Goal: Task Accomplishment & Management: Use online tool/utility

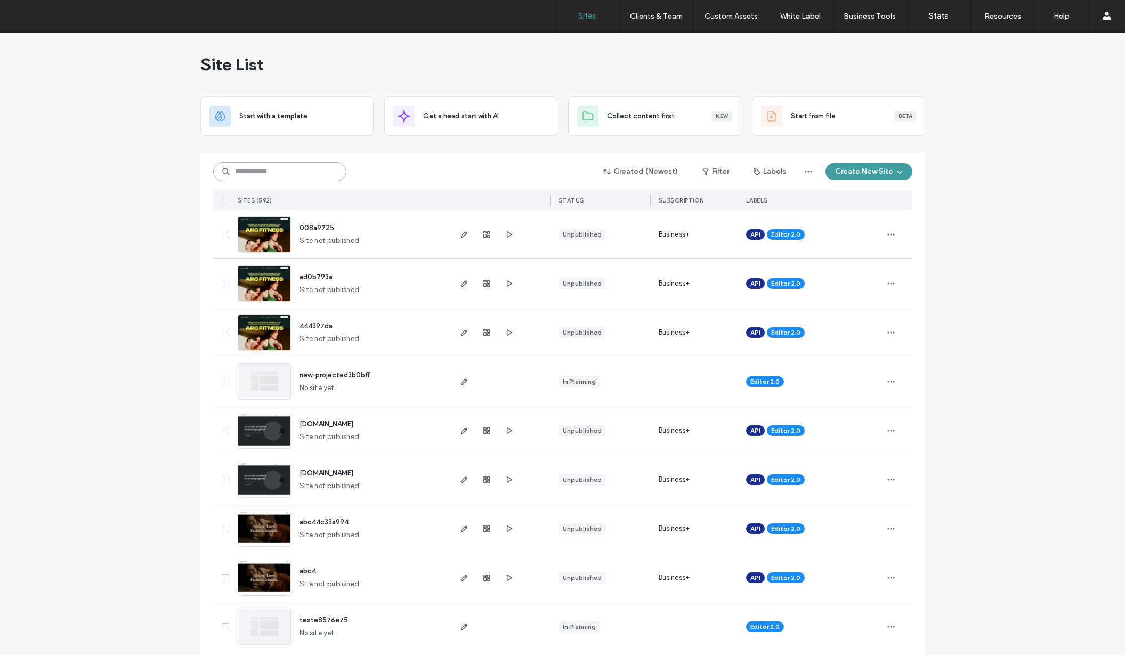
click at [282, 174] on input at bounding box center [279, 171] width 133 height 19
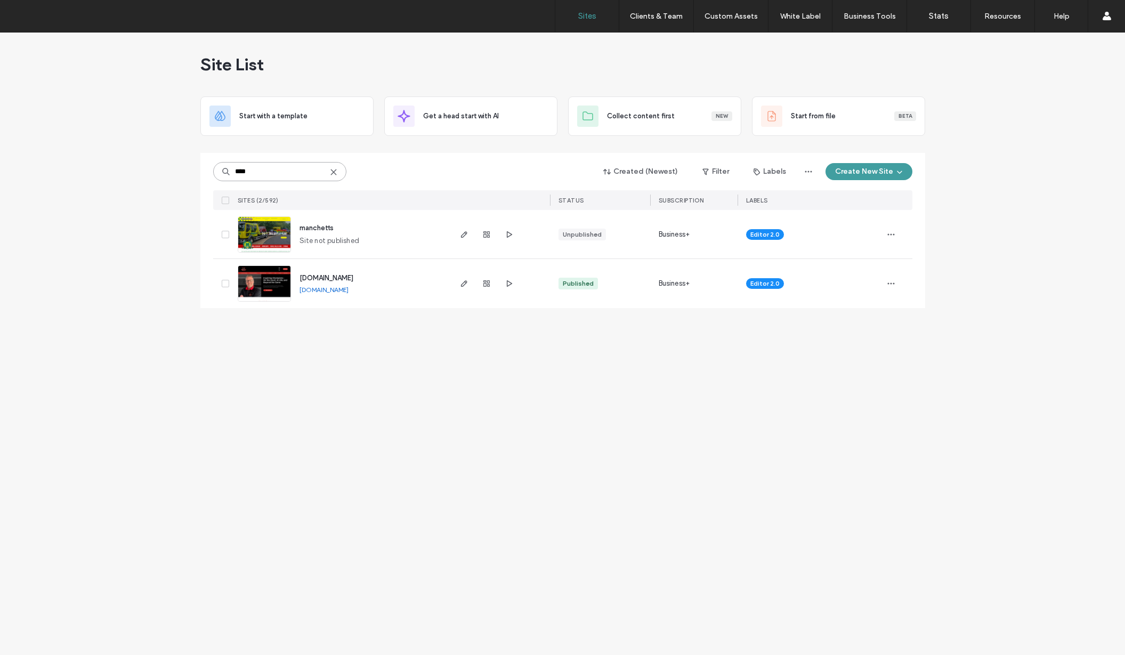
type input "****"
click at [323, 225] on span "manchetts" at bounding box center [316, 228] width 34 height 8
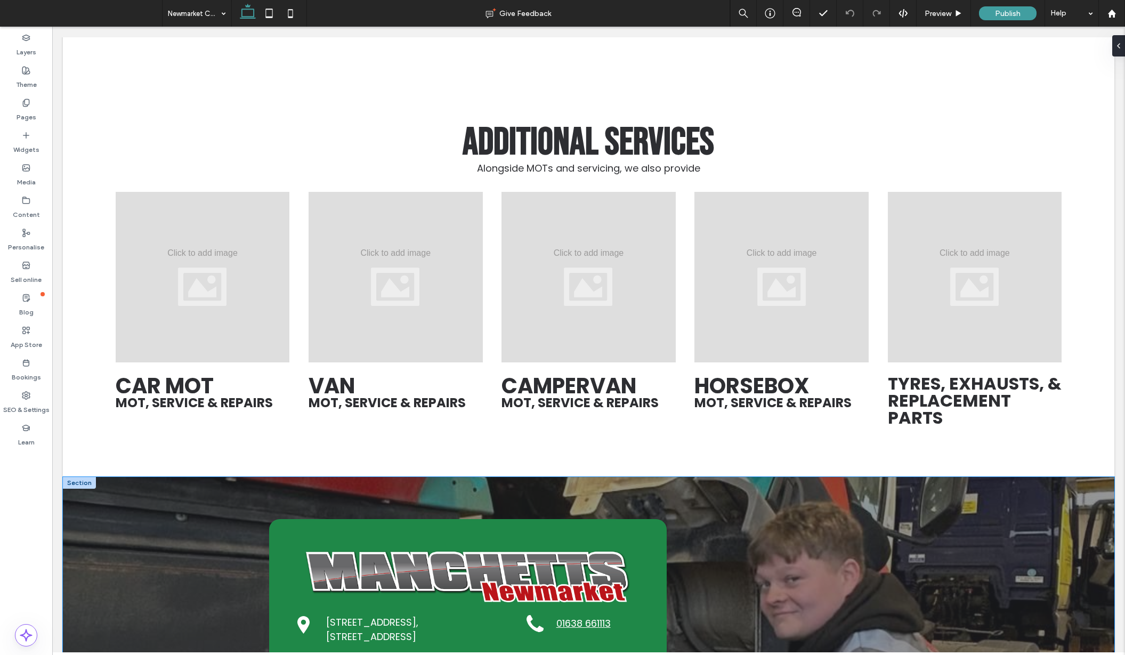
scroll to position [3179, 0]
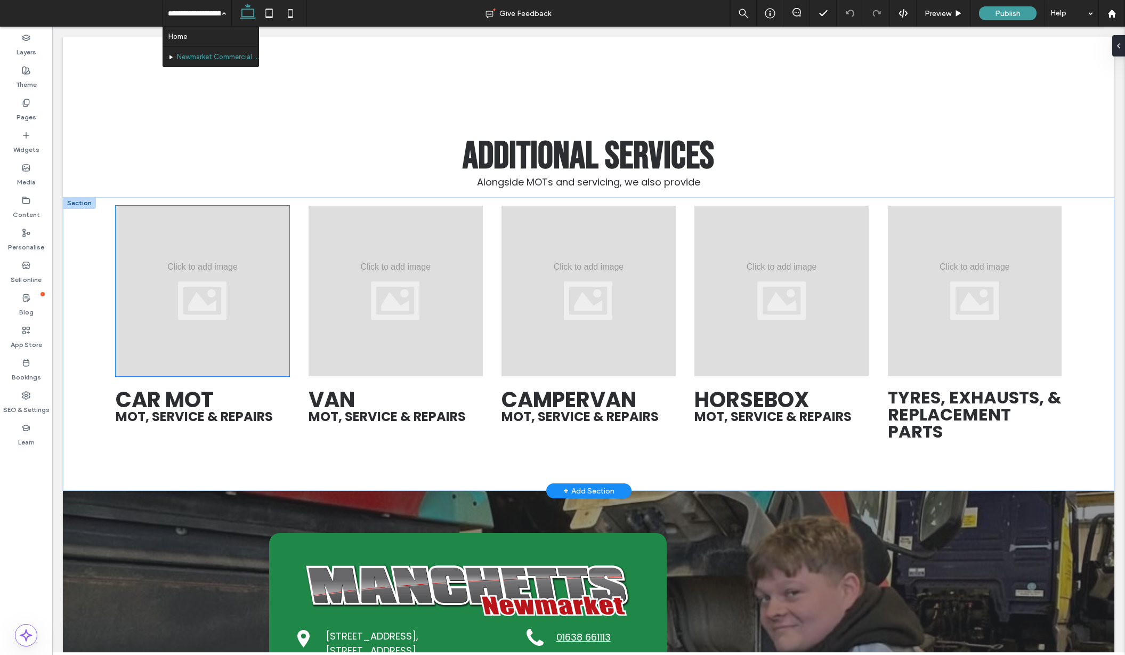
click at [199, 207] on div at bounding box center [203, 291] width 174 height 171
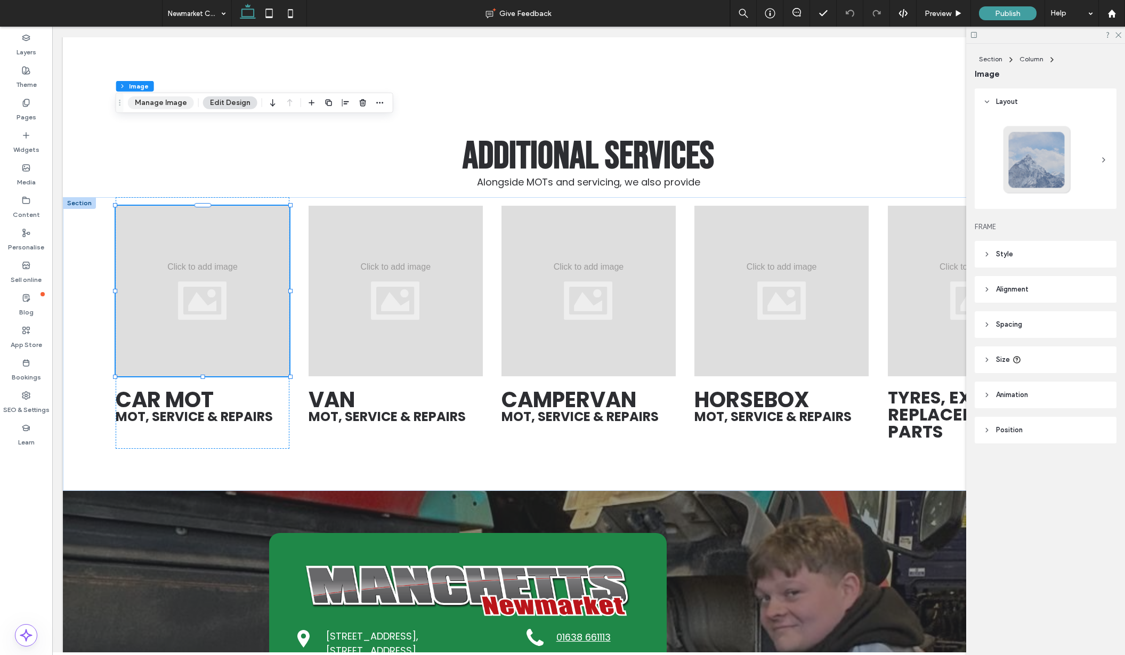
click at [168, 105] on button "Manage Image" at bounding box center [161, 102] width 66 height 13
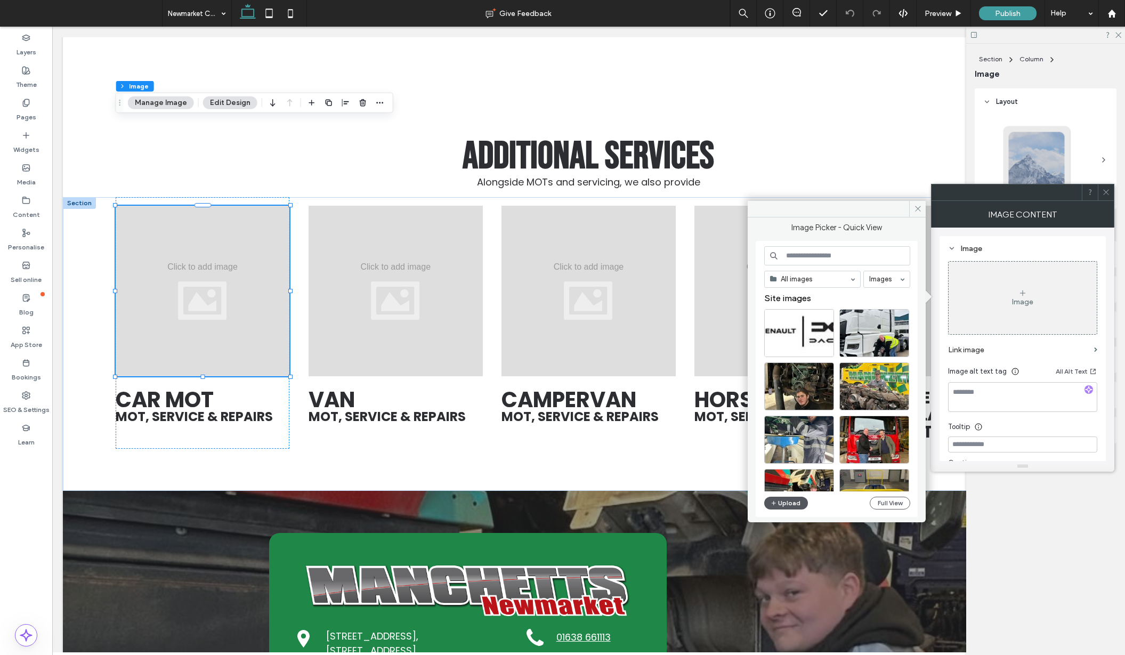
click at [776, 501] on span "button" at bounding box center [773, 503] width 7 height 12
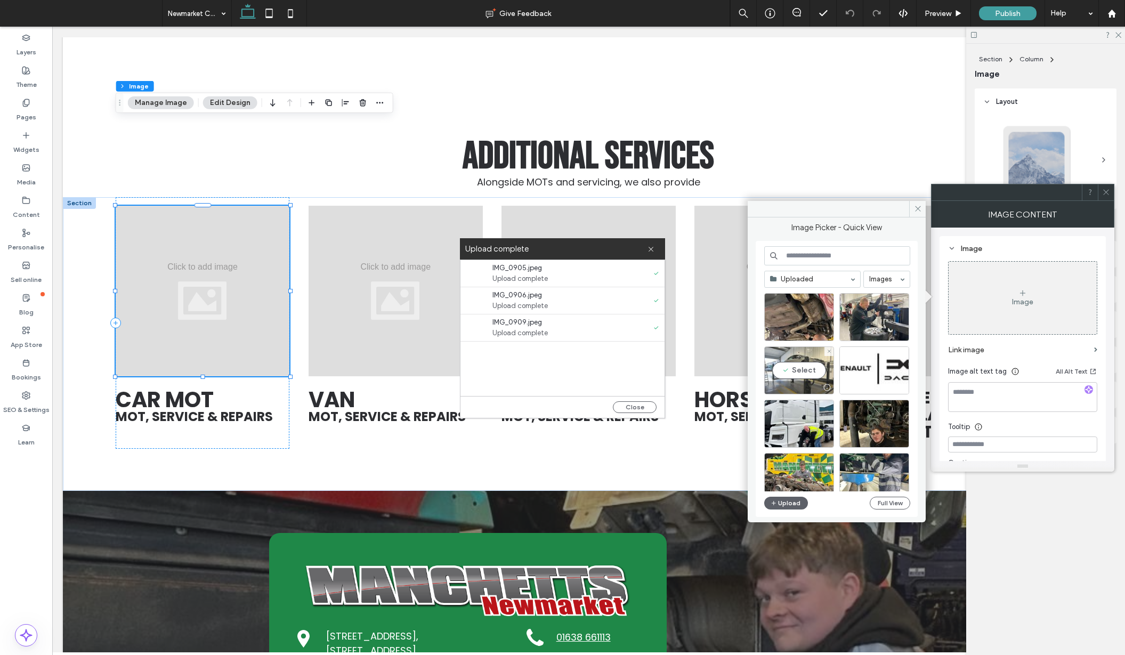
click at [800, 370] on div "Select" at bounding box center [799, 370] width 70 height 48
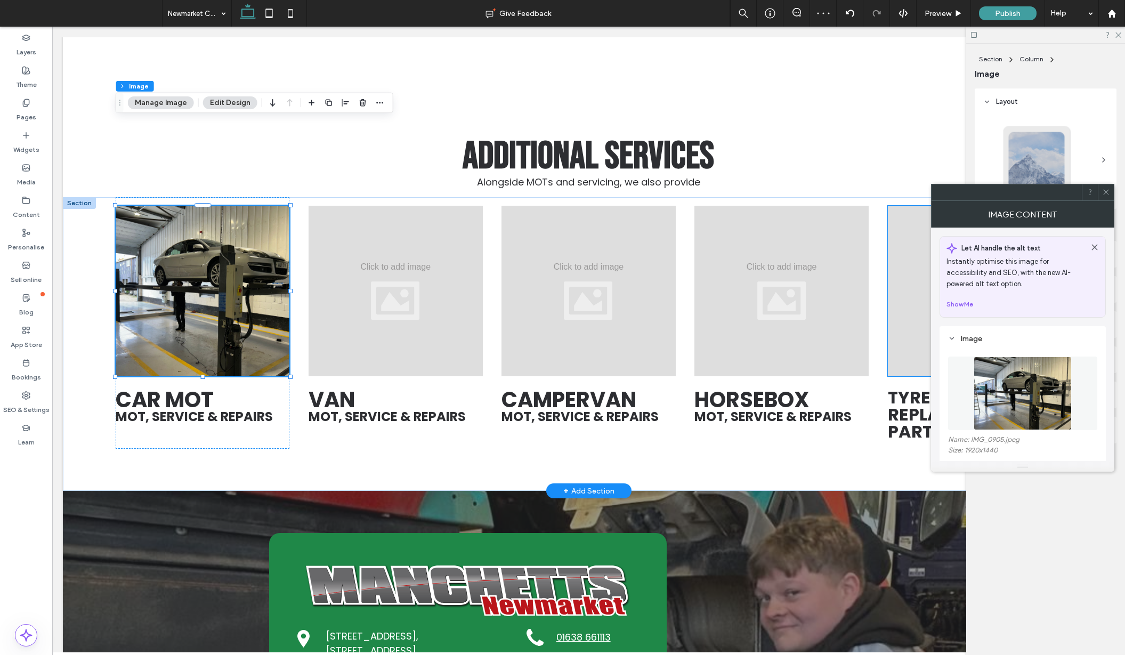
click at [901, 234] on div at bounding box center [975, 291] width 174 height 171
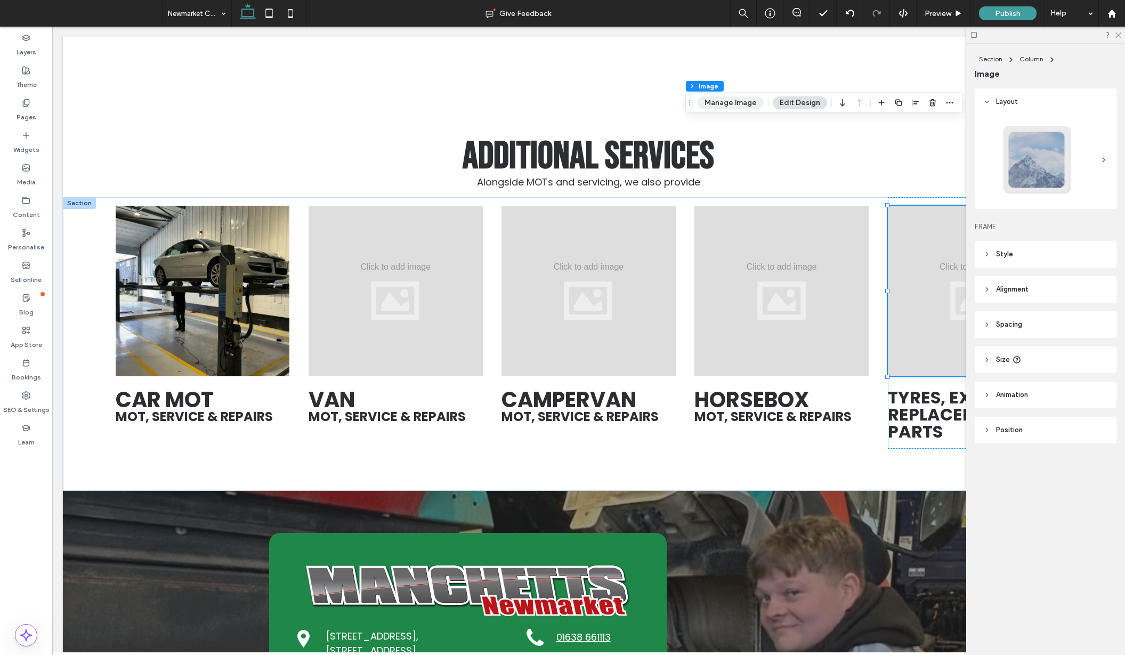
click at [746, 105] on button "Manage Image" at bounding box center [730, 102] width 66 height 13
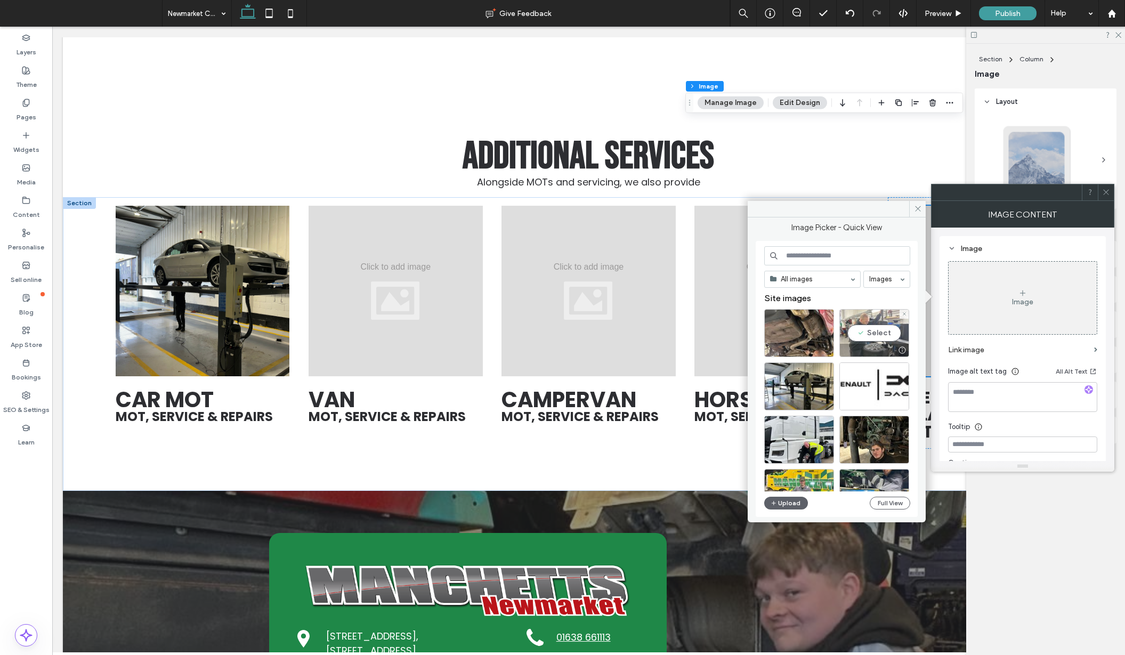
click at [867, 330] on div "Select" at bounding box center [874, 333] width 70 height 48
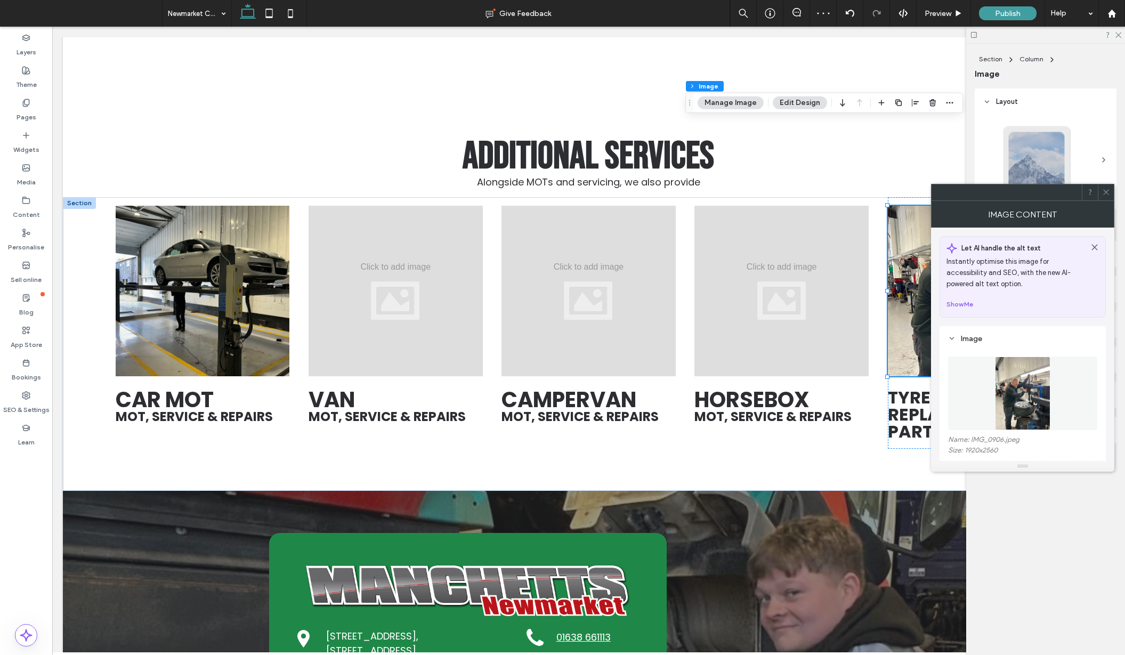
click at [1106, 192] on use at bounding box center [1105, 192] width 5 height 5
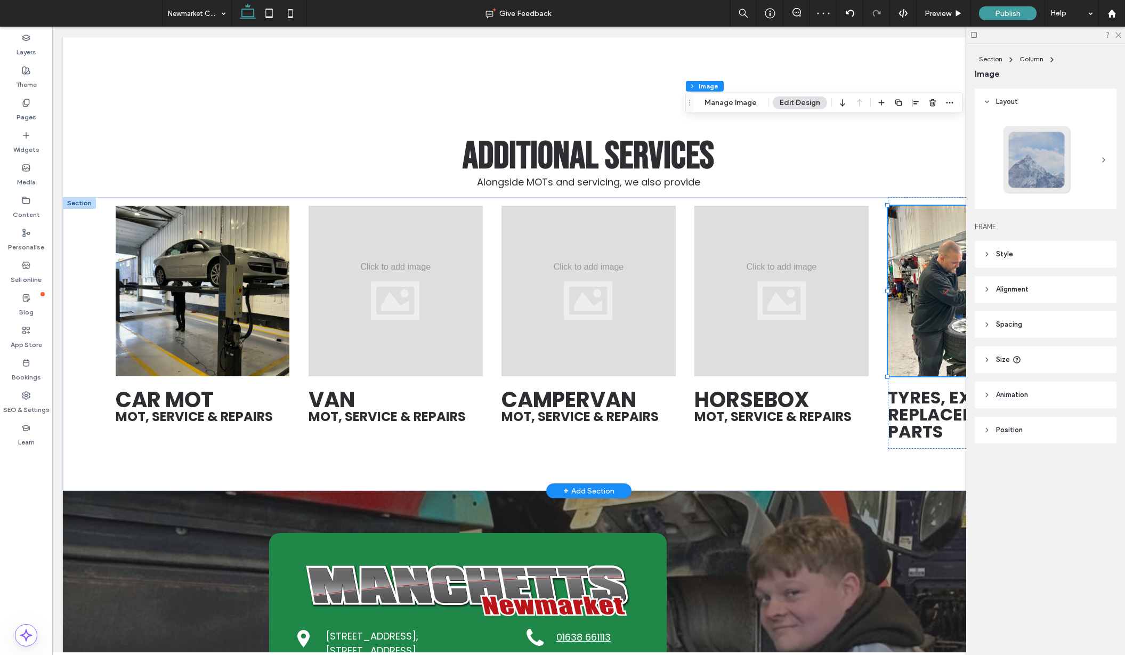
click at [936, 226] on img at bounding box center [975, 291] width 174 height 171
click at [721, 103] on button "Manage Image" at bounding box center [730, 102] width 66 height 13
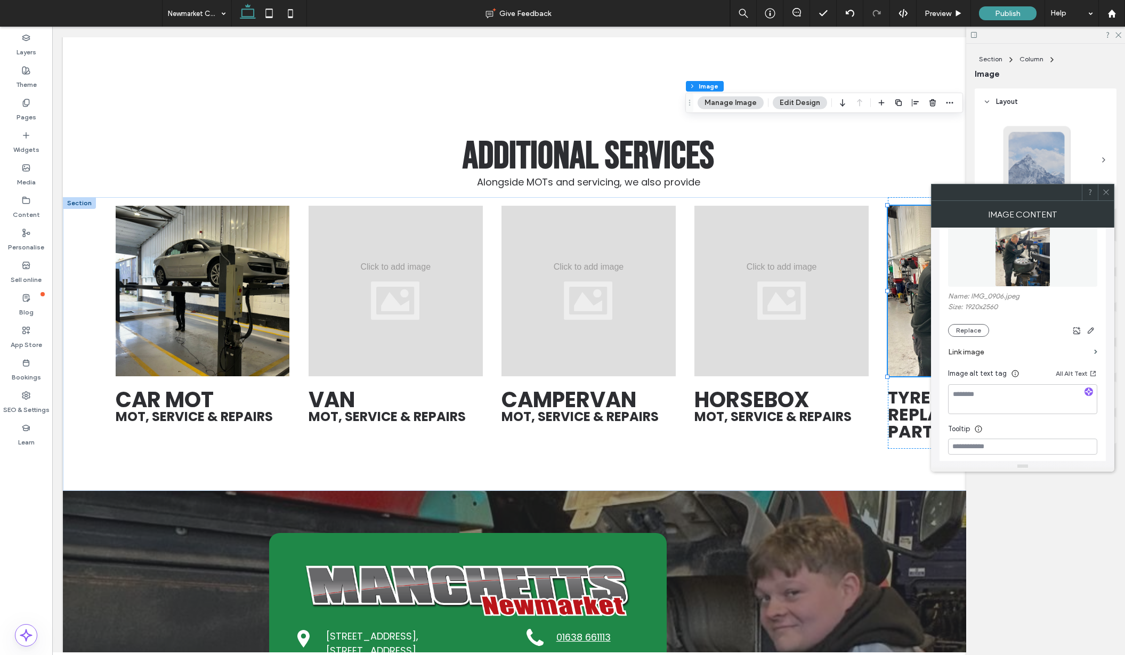
scroll to position [157, 0]
click at [1102, 193] on icon at bounding box center [1106, 192] width 8 height 8
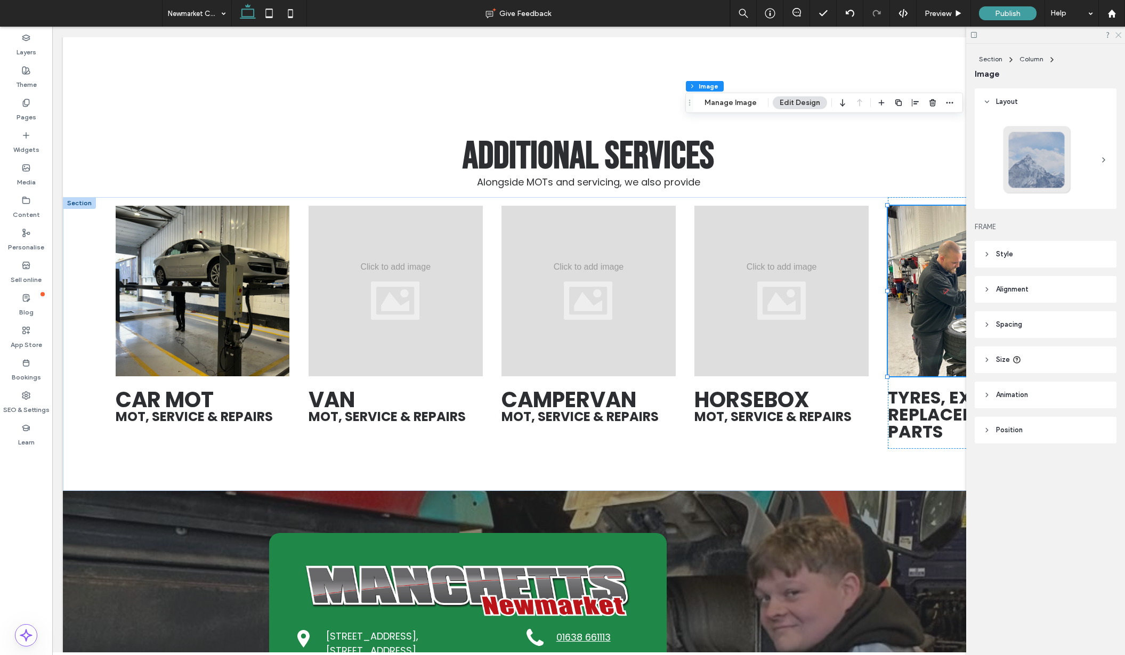
click at [1118, 35] on use at bounding box center [1118, 36] width 6 height 6
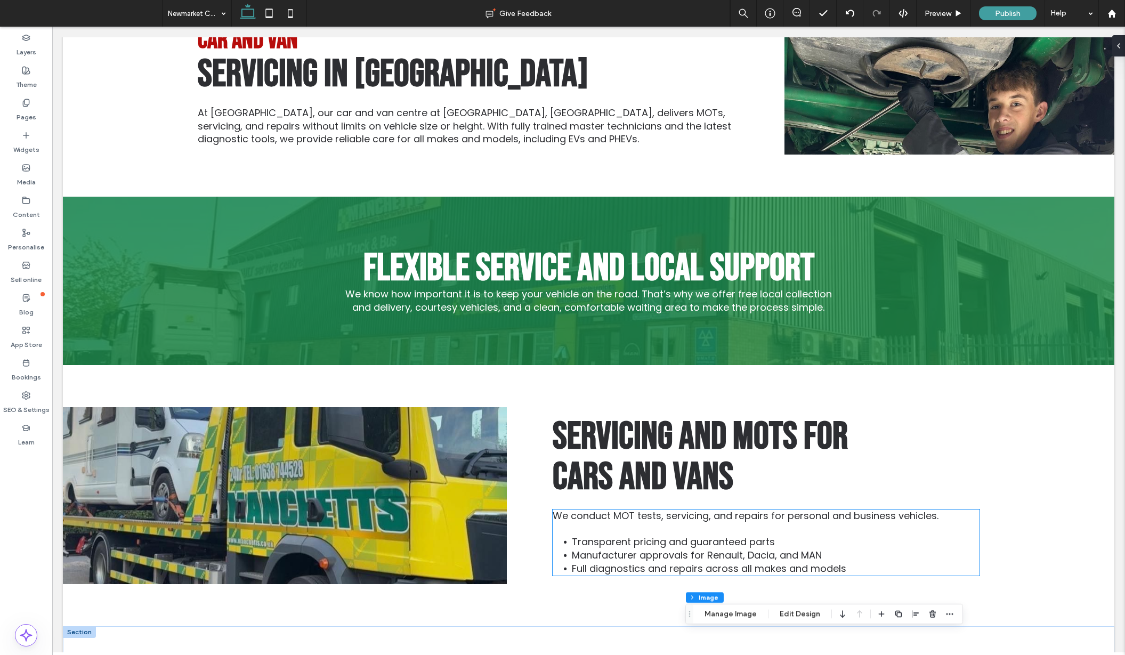
scroll to position [2356, 0]
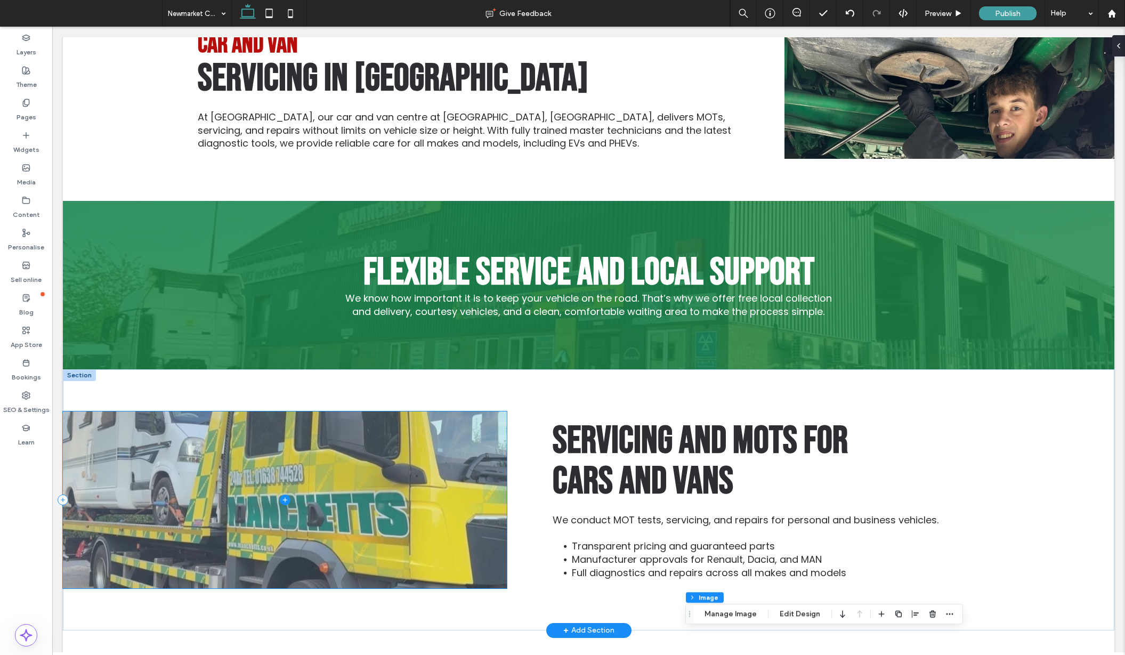
click at [459, 416] on span at bounding box center [285, 499] width 444 height 177
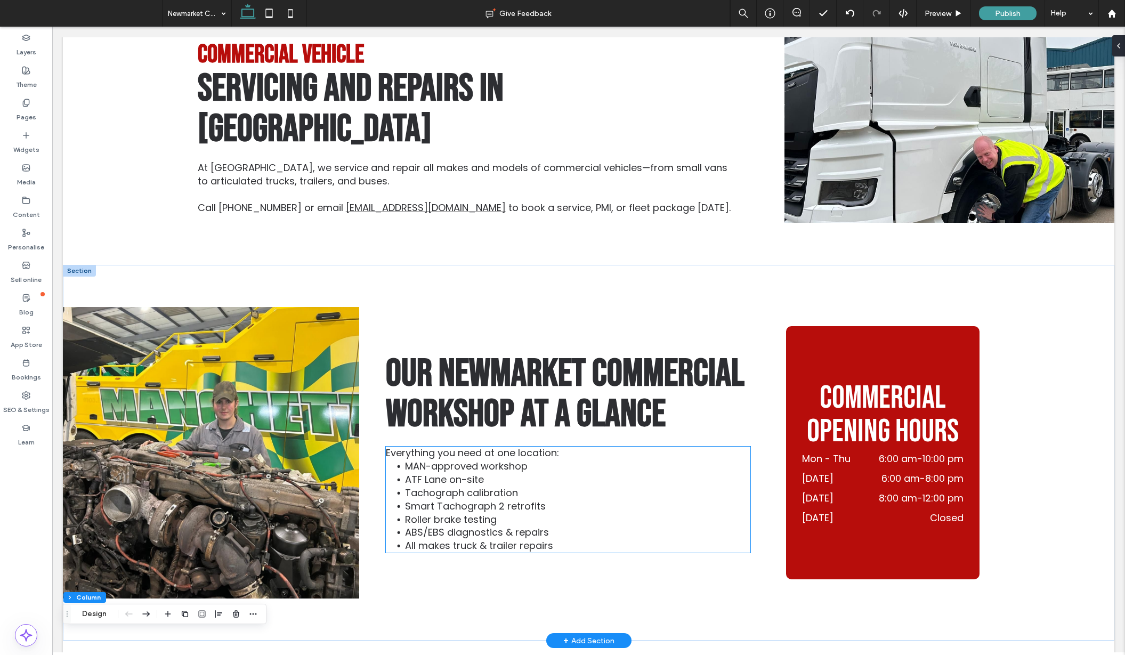
scroll to position [570, 0]
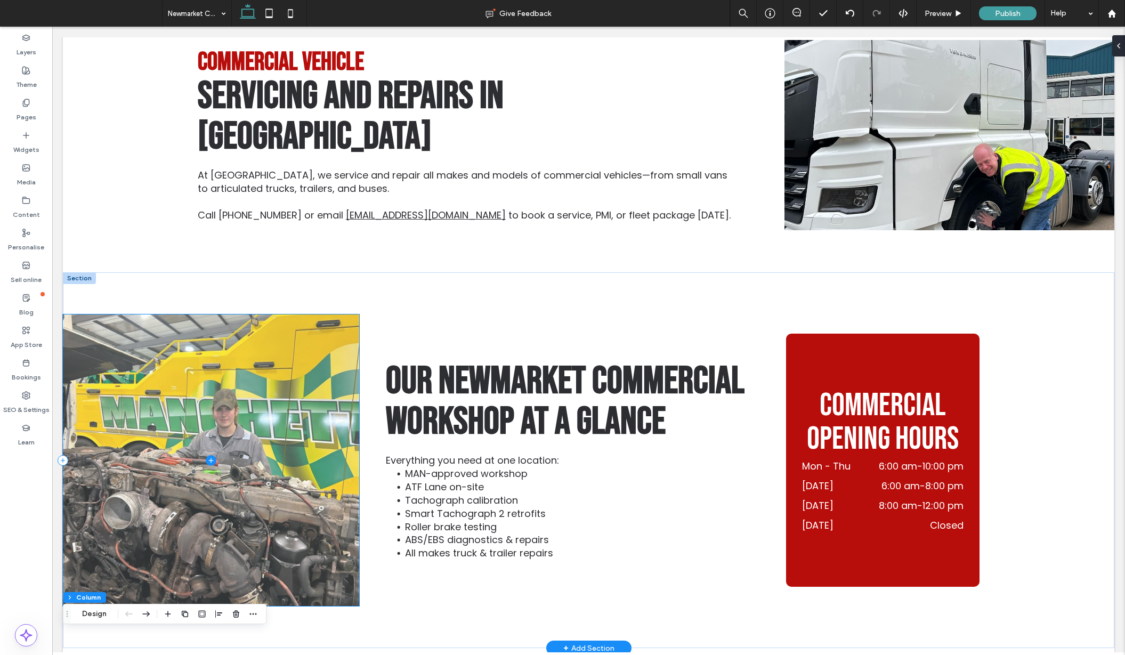
click at [313, 413] on span at bounding box center [211, 459] width 296 height 291
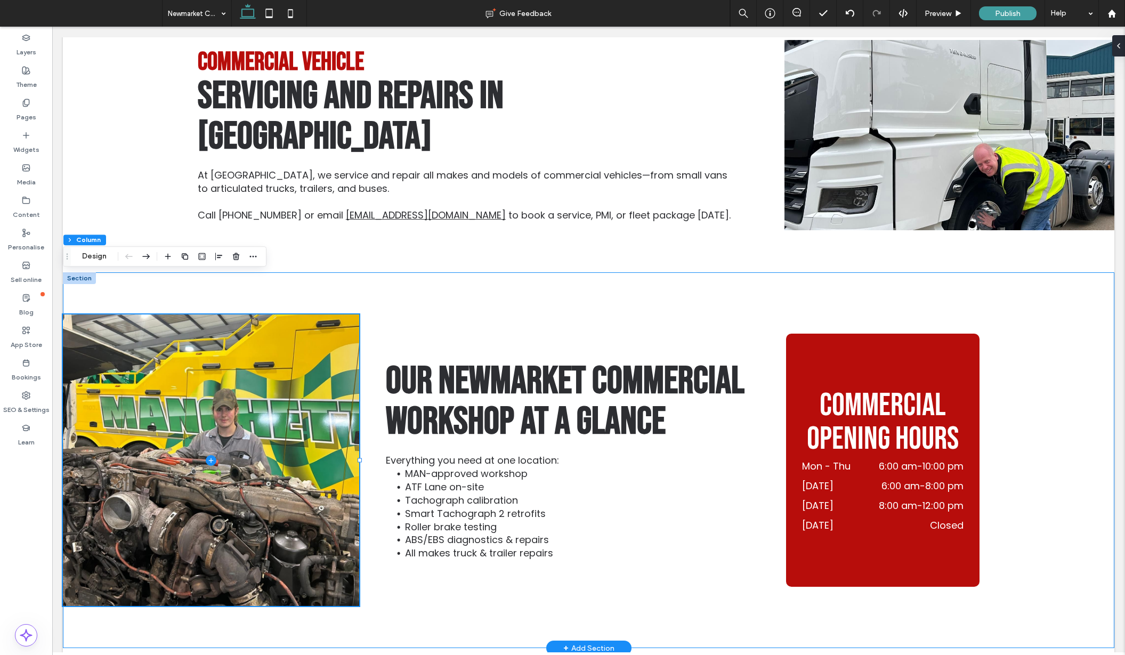
click at [1046, 424] on div "Our Newmarket Commercial Workshop at a Glance Everything you need at one locati…" at bounding box center [588, 460] width 1051 height 376
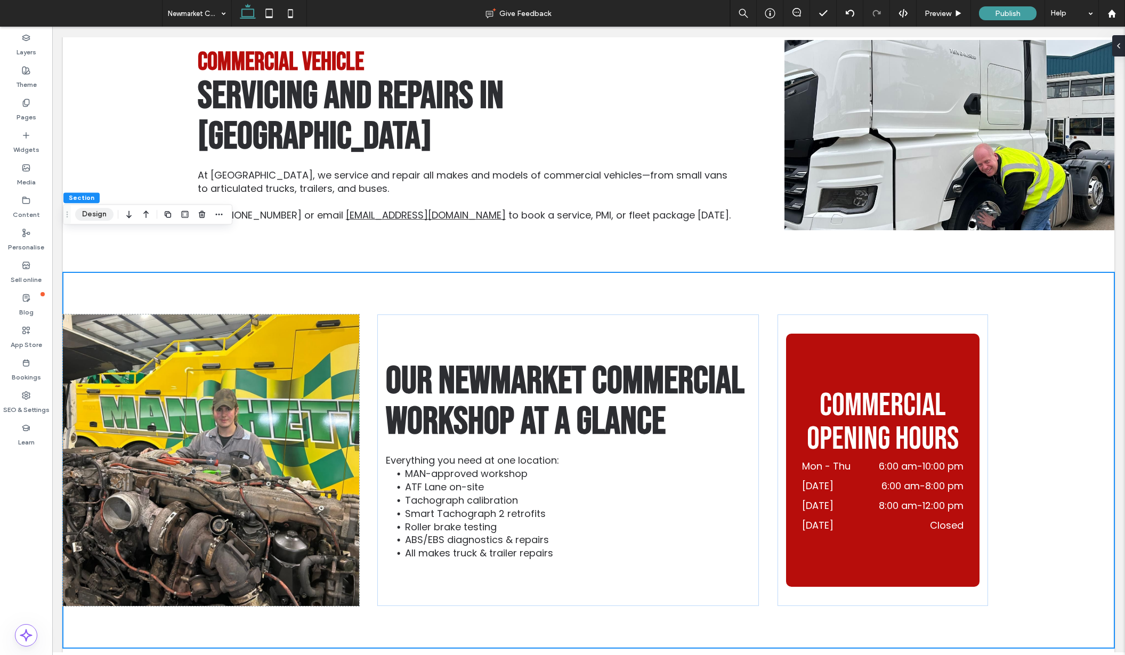
click at [91, 209] on button "Design" at bounding box center [94, 214] width 38 height 13
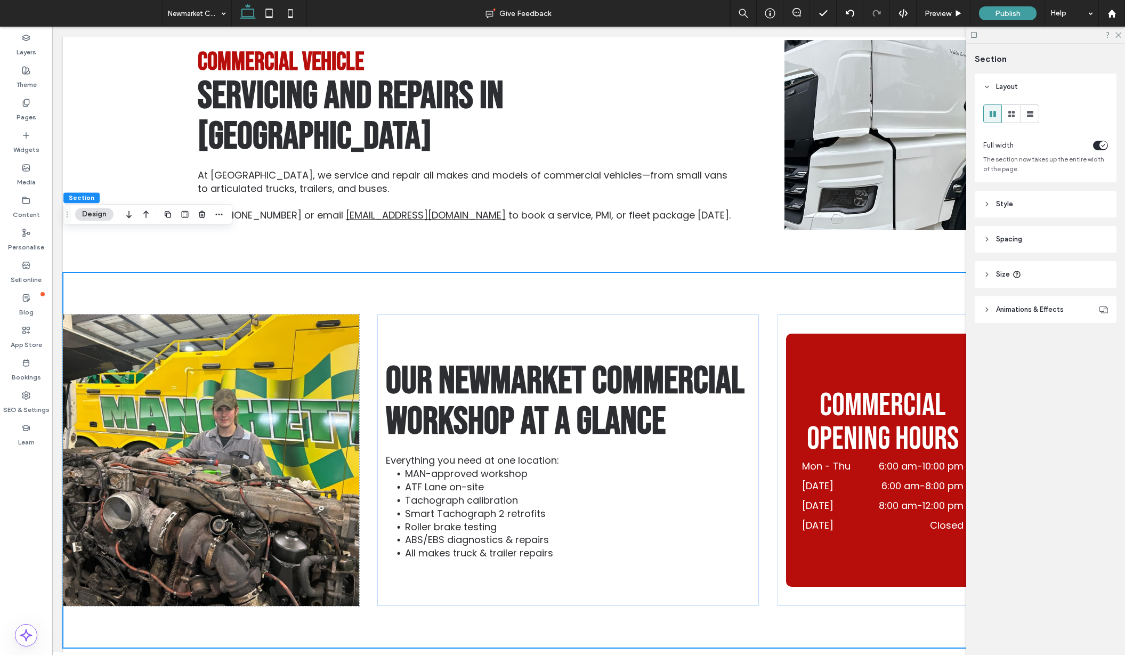
click at [1010, 208] on span "Style" at bounding box center [1004, 204] width 17 height 11
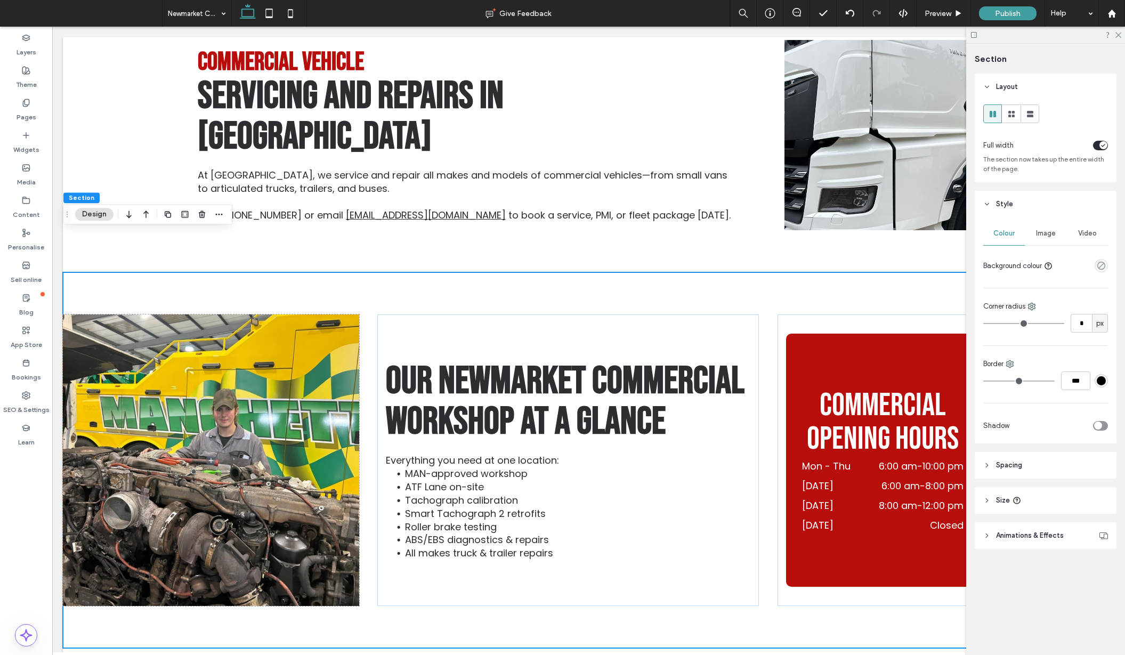
click at [1008, 471] on header "Spacing" at bounding box center [1046, 465] width 142 height 27
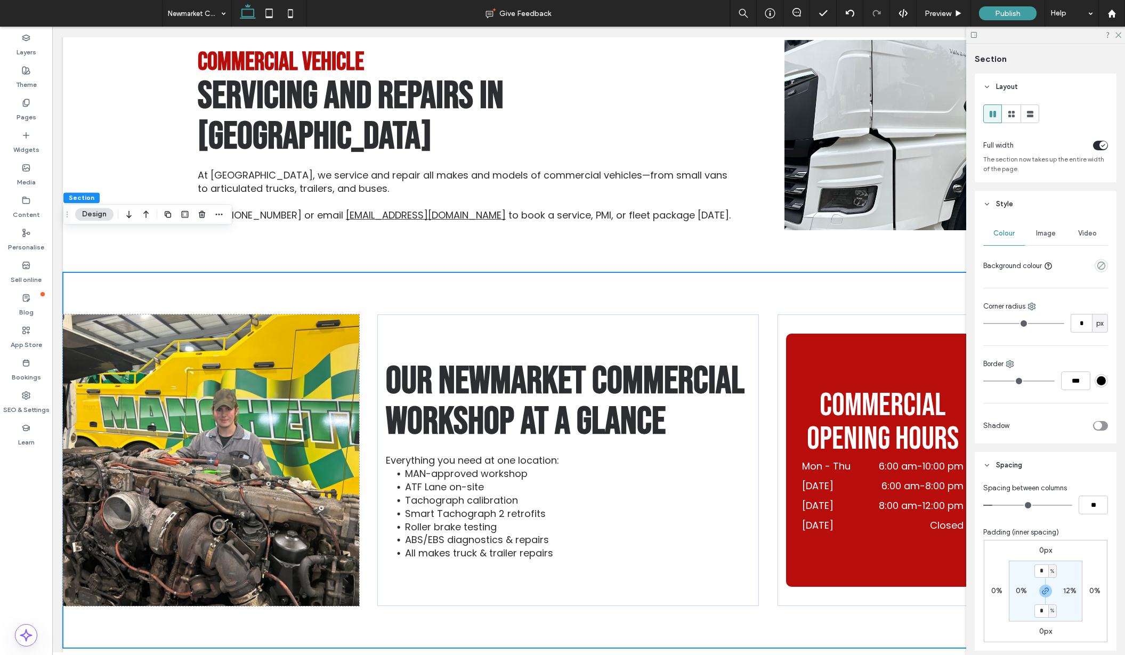
click at [1072, 588] on label "12%" at bounding box center [1069, 590] width 13 height 9
type input "**"
click at [1068, 591] on input "**" at bounding box center [1065, 590] width 14 height 13
type input "*"
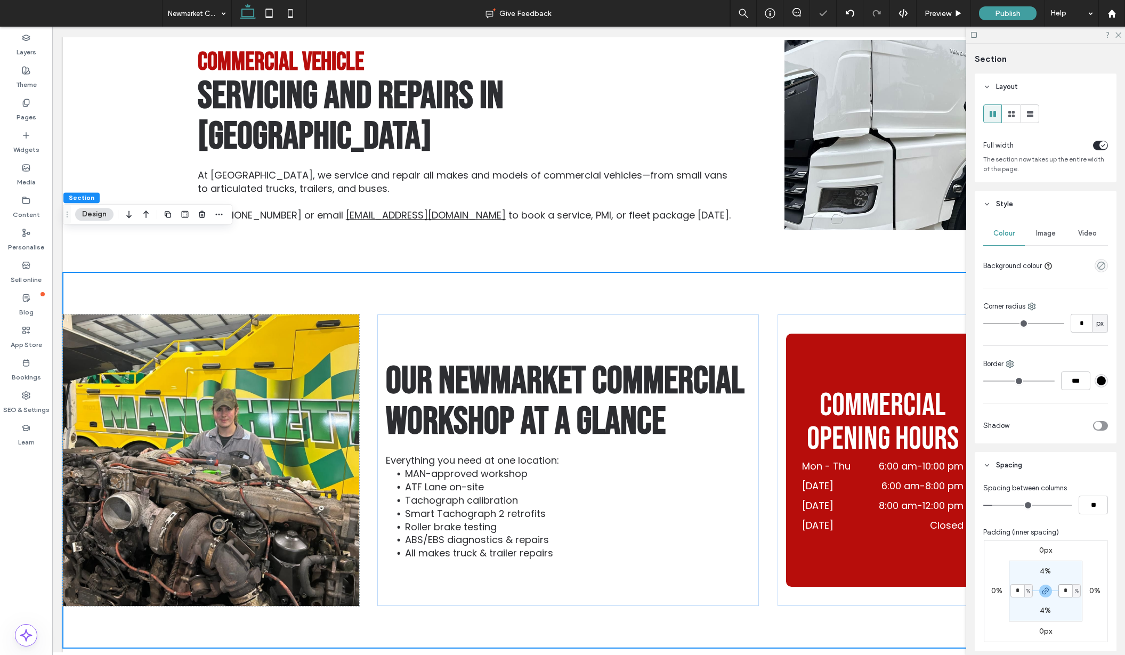
type input "*"
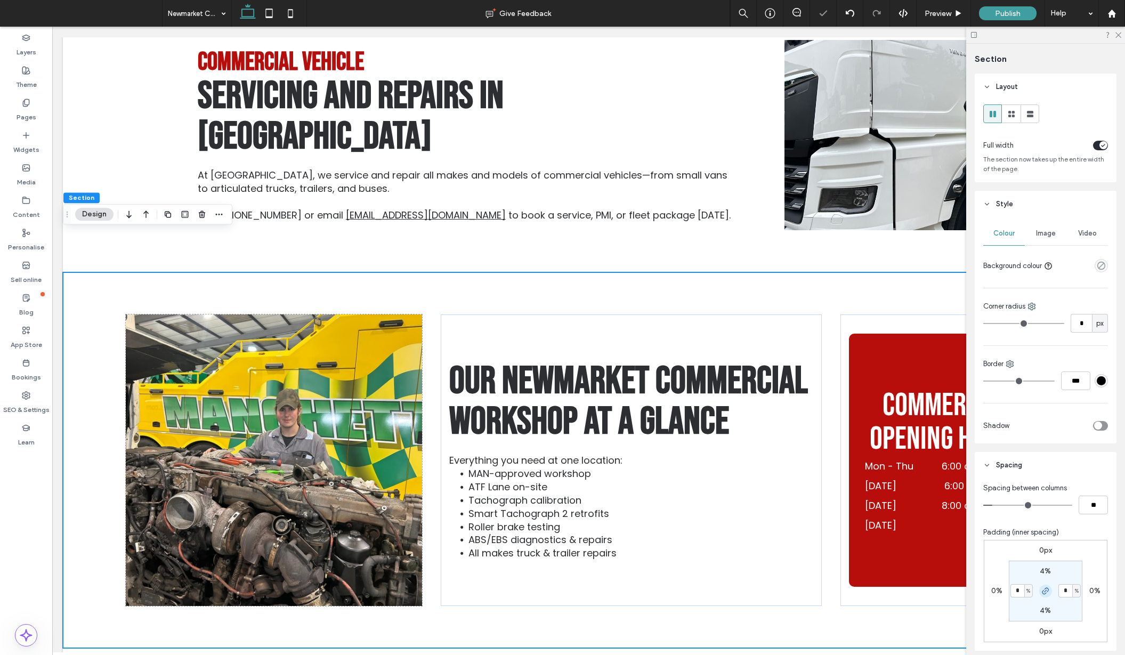
click at [1044, 590] on icon "button" at bounding box center [1045, 591] width 9 height 9
click at [1021, 589] on label "6%" at bounding box center [1021, 590] width 11 height 9
type input "*"
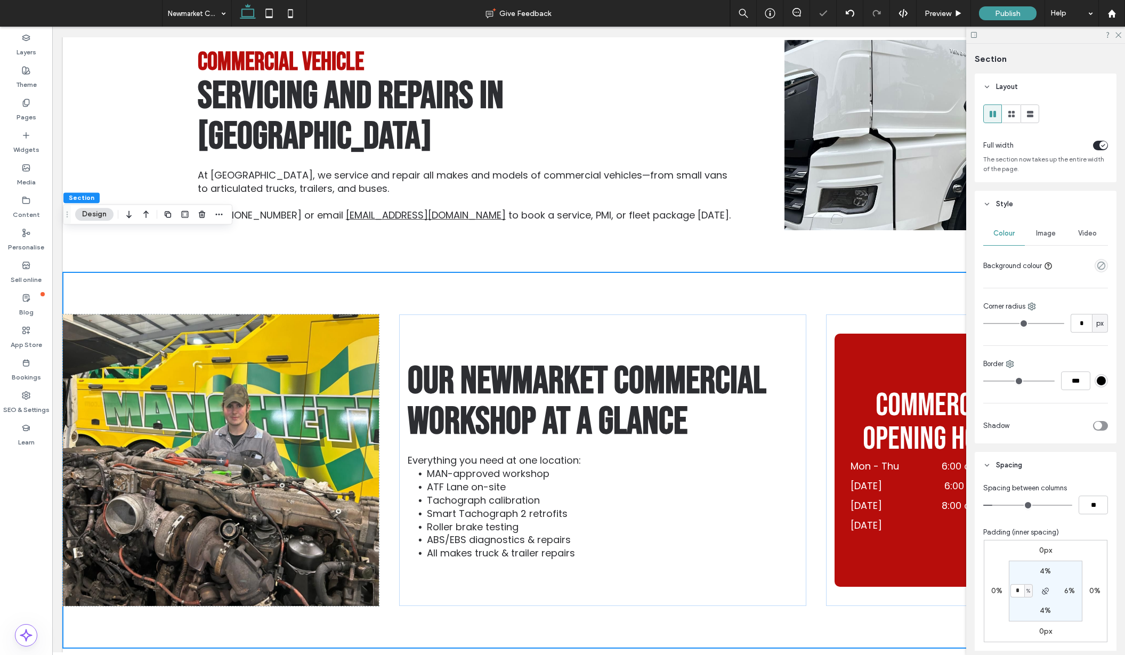
click at [1118, 38] on div at bounding box center [1045, 35] width 159 height 17
click at [1119, 36] on icon at bounding box center [1117, 34] width 7 height 7
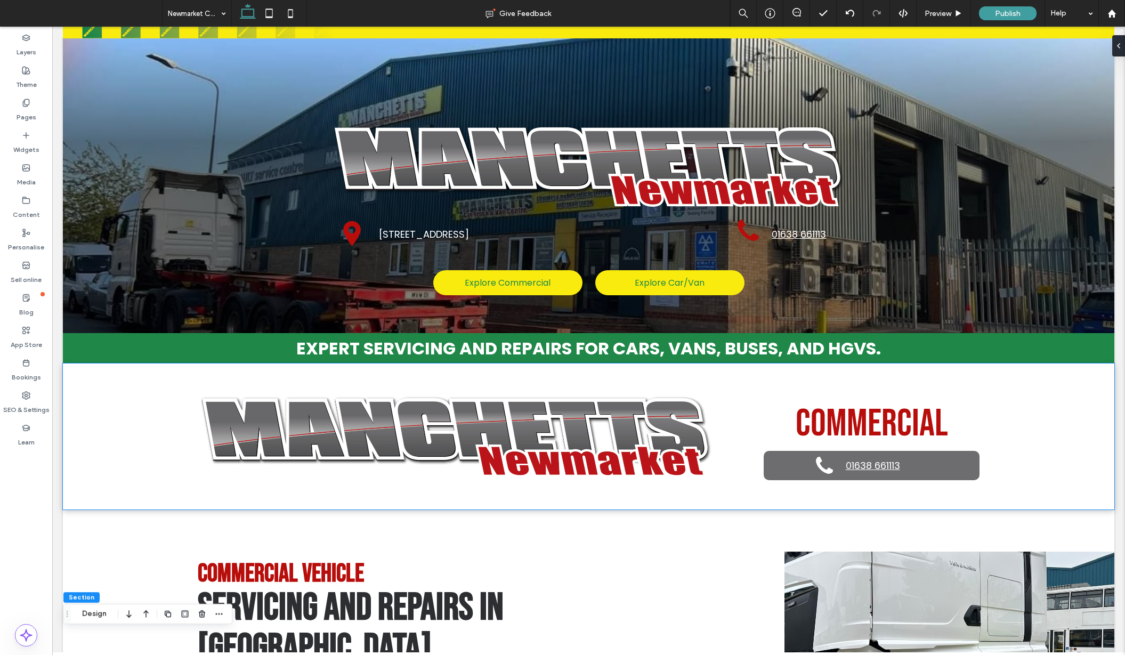
scroll to position [0, 0]
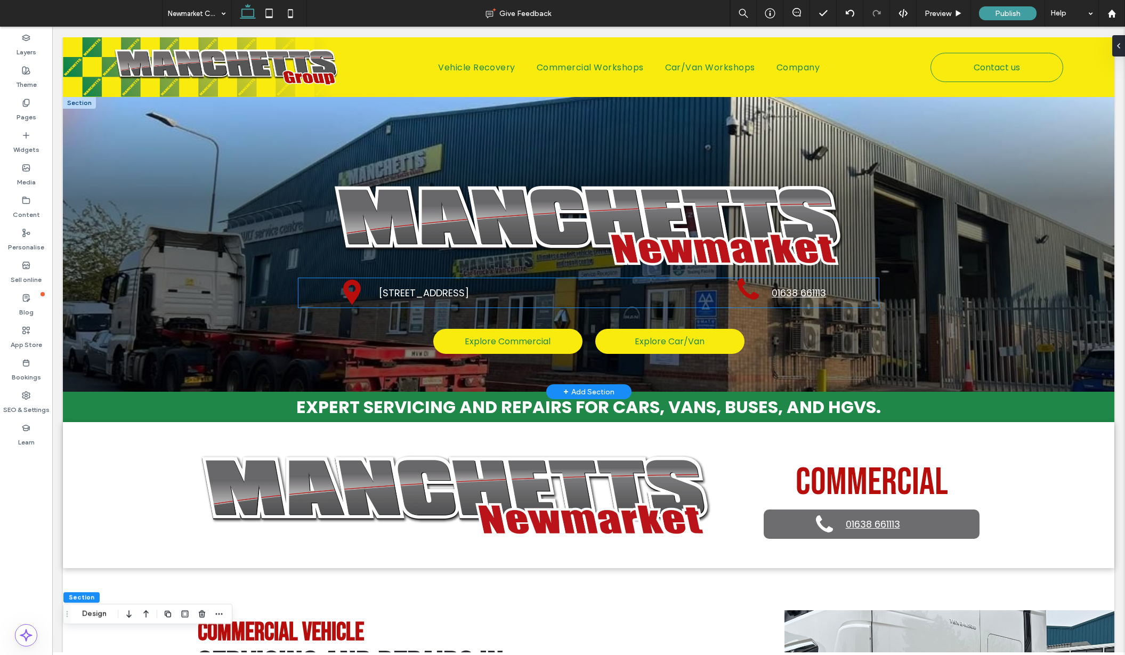
click at [747, 291] on icon at bounding box center [747, 288] width 21 height 21
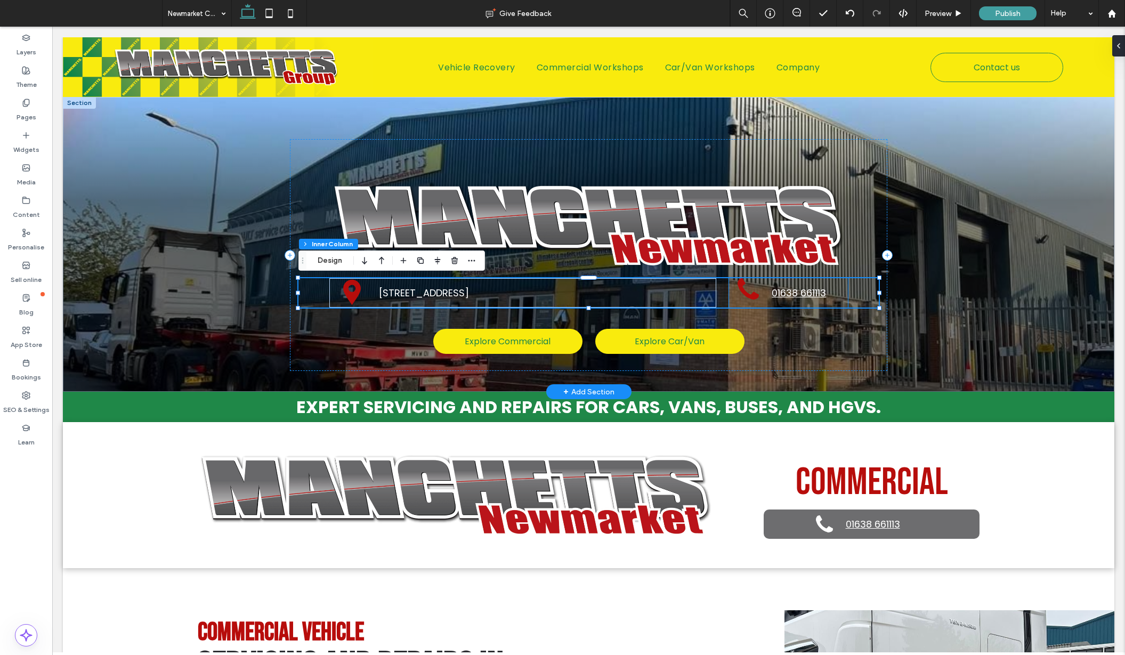
click at [741, 298] on icon at bounding box center [747, 288] width 21 height 21
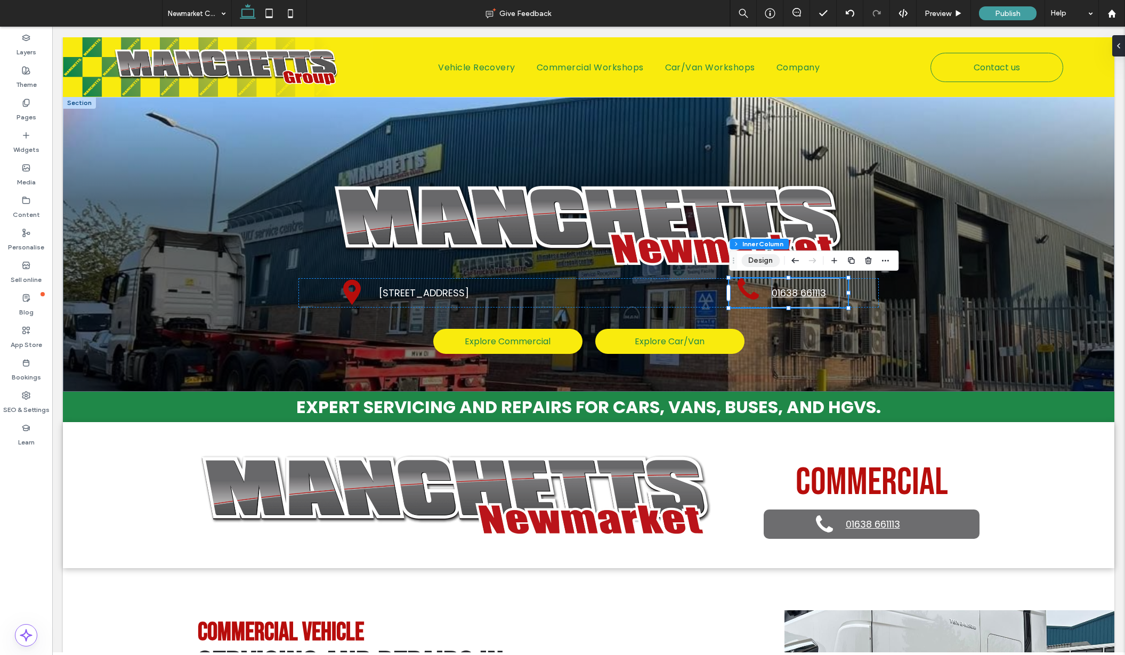
click at [761, 257] on button "Design" at bounding box center [760, 260] width 38 height 13
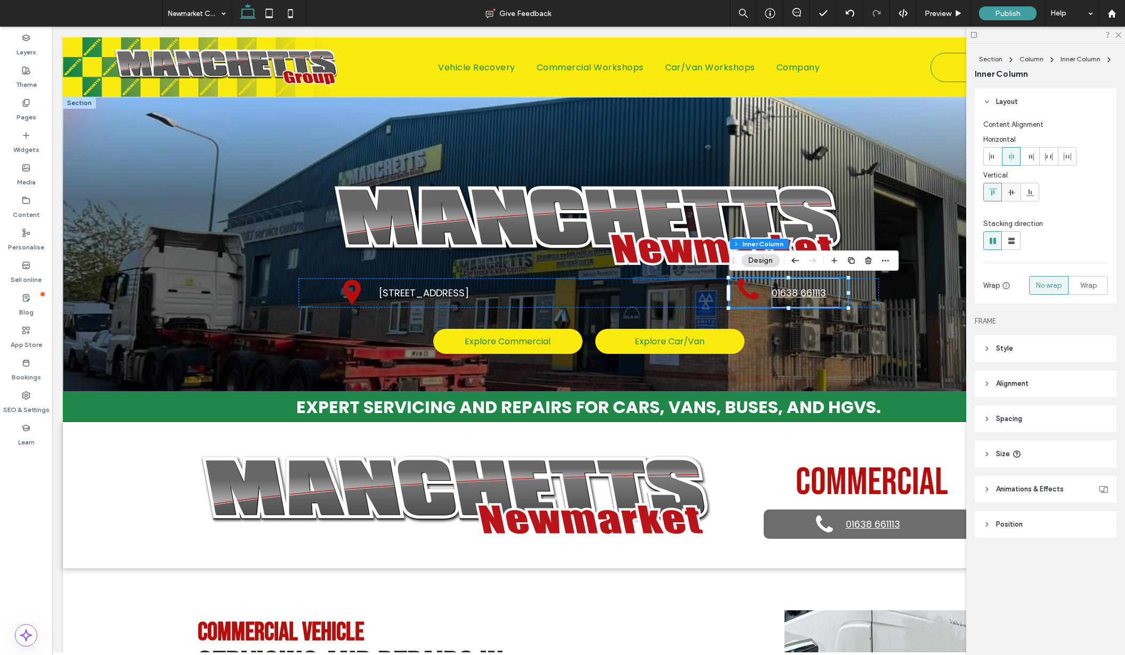
click at [1011, 189] on icon at bounding box center [1011, 192] width 9 height 9
click at [701, 298] on p "1 Victoria Way, Studlands Ind Est, Newmarket, Suffolk, CB8 7SH" at bounding box center [543, 293] width 329 height 14
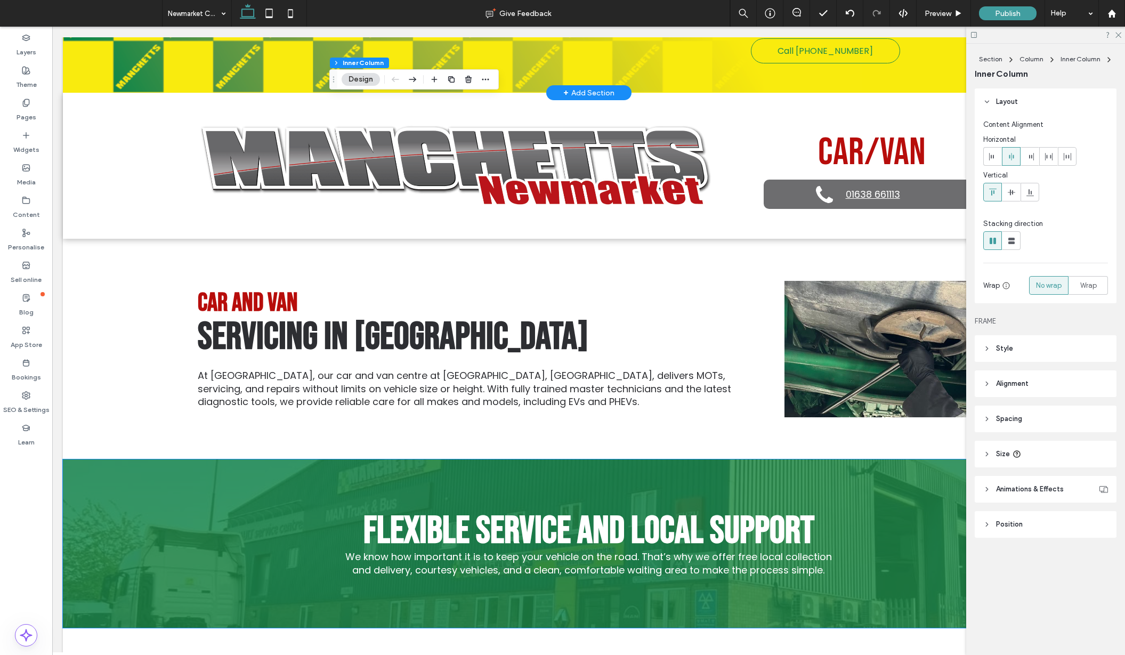
scroll to position [2099, 0]
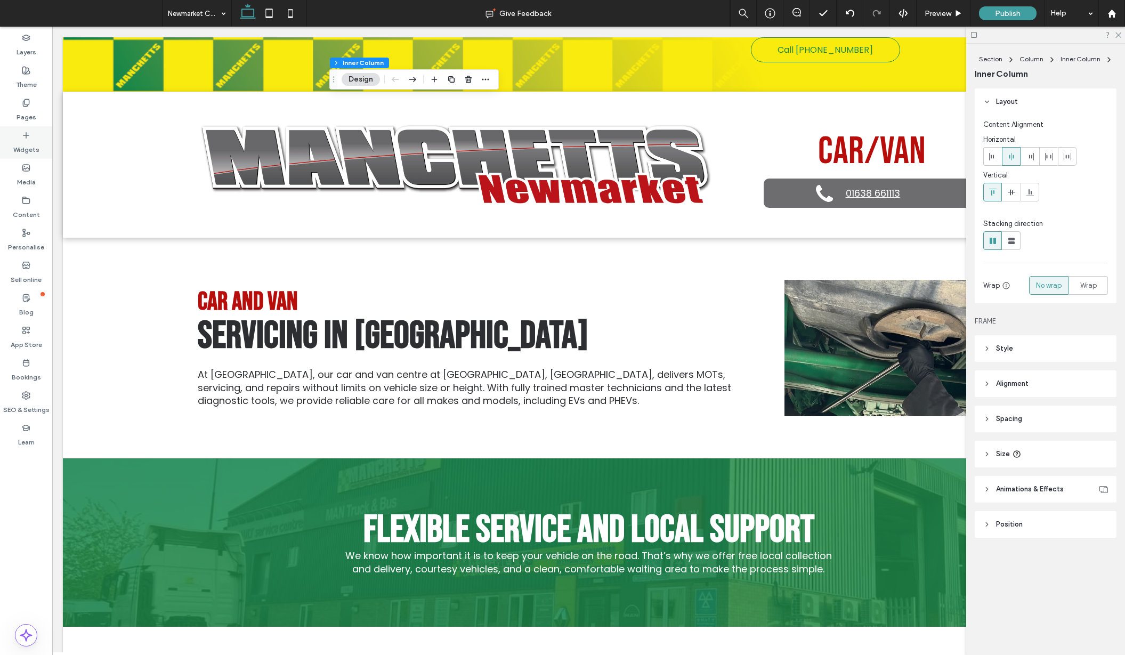
click at [27, 142] on label "Widgets" at bounding box center [26, 147] width 26 height 15
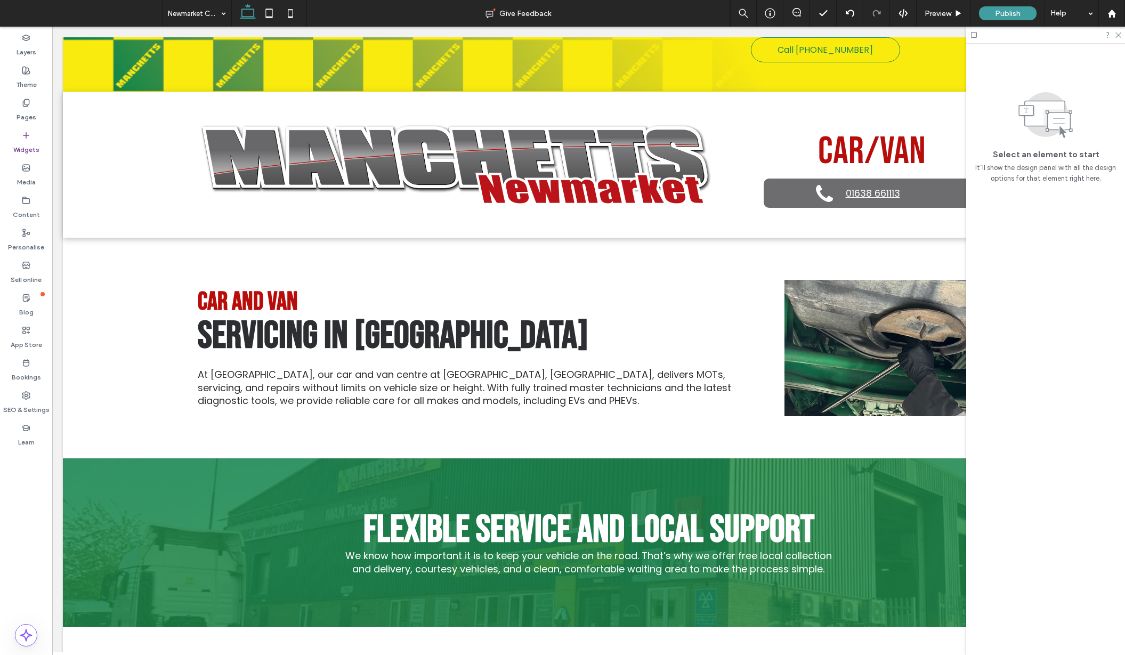
scroll to position [347, 0]
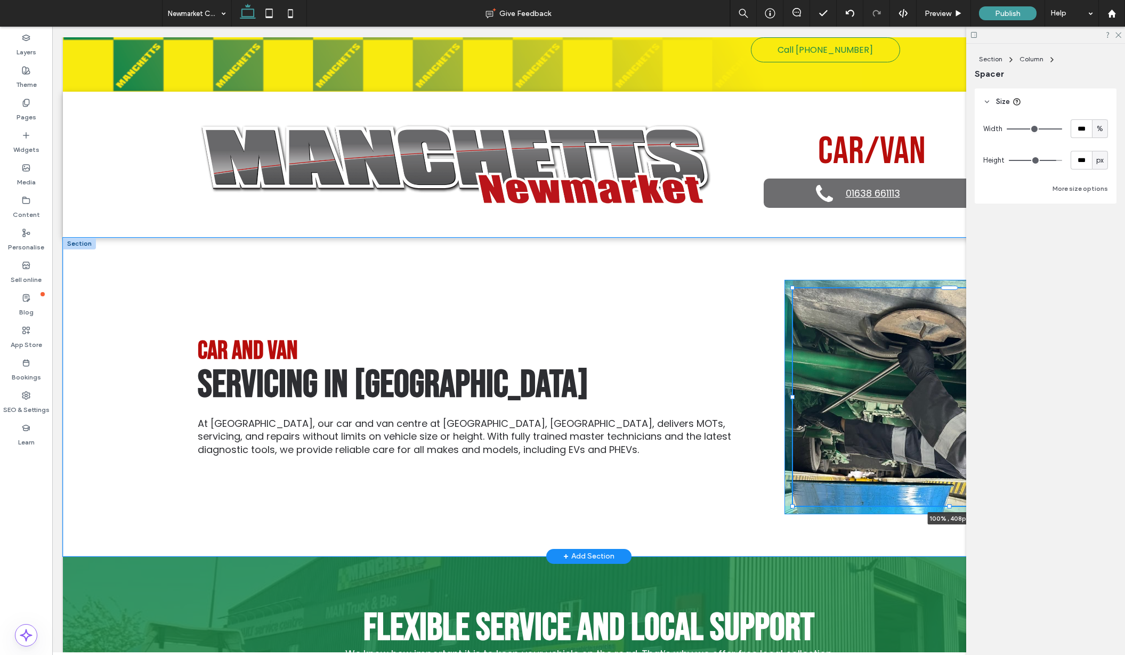
drag, startPoint x: 947, startPoint y: 315, endPoint x: 935, endPoint y: 370, distance: 56.6
click at [935, 370] on div "CAR AND VAN Servicing in Newmarket At Manchetts Newmarket, our car and van cent…" at bounding box center [588, 397] width 1051 height 319
type input "***"
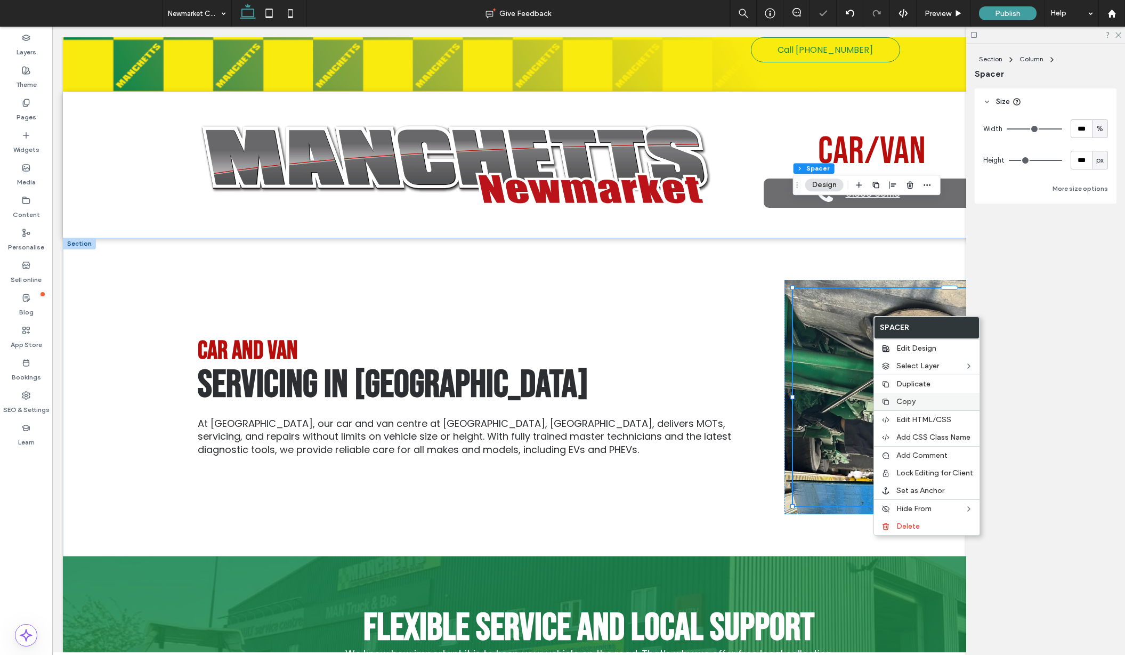
click at [910, 399] on span "Copy" at bounding box center [905, 401] width 19 height 9
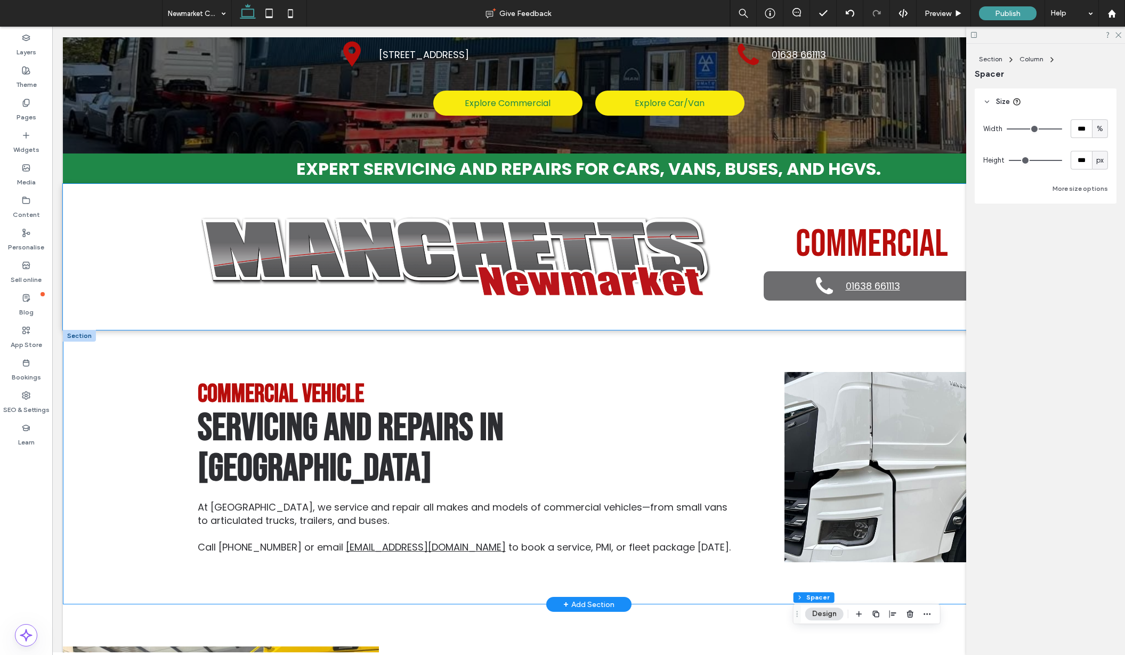
scroll to position [274, 0]
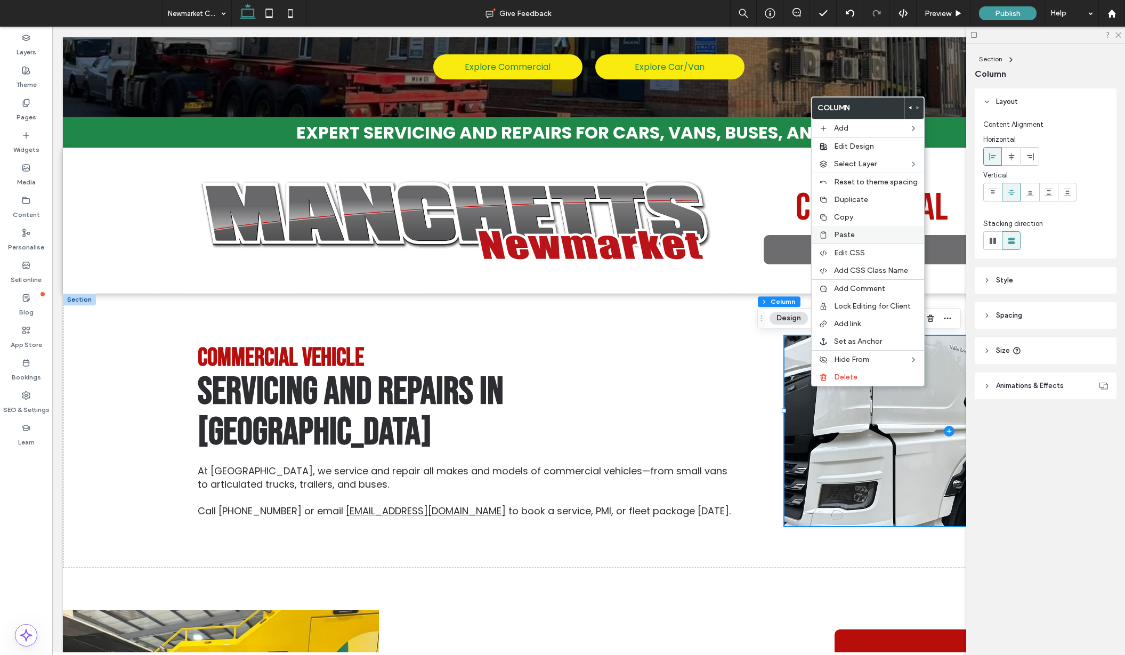
click at [854, 236] on label "Paste" at bounding box center [876, 234] width 84 height 9
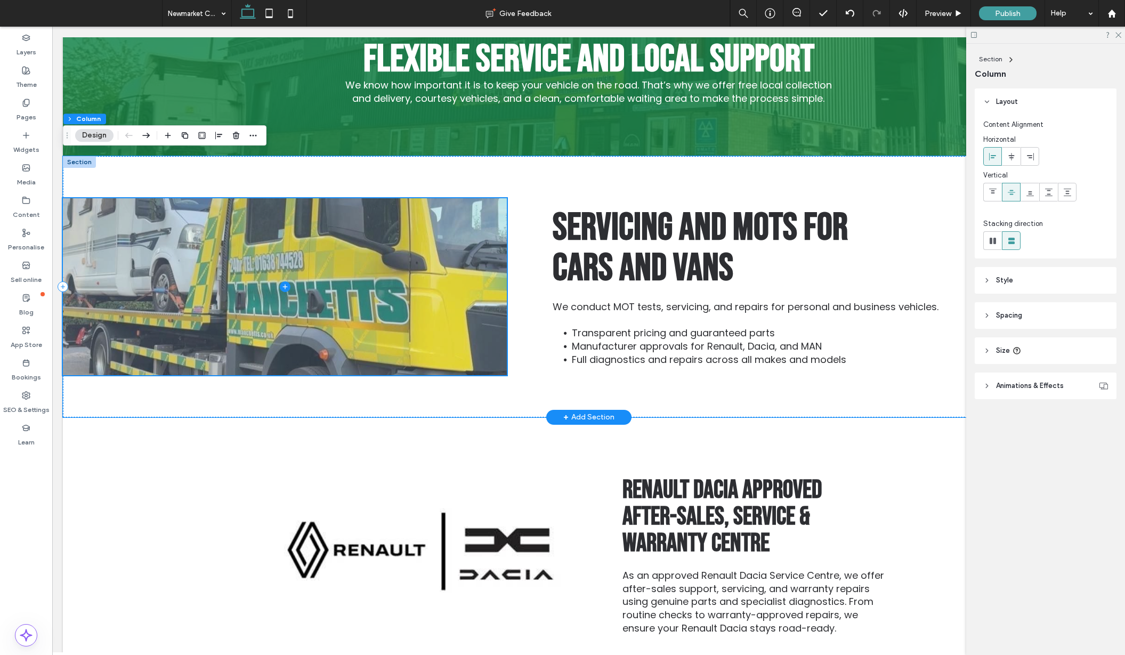
scroll to position [2710, 0]
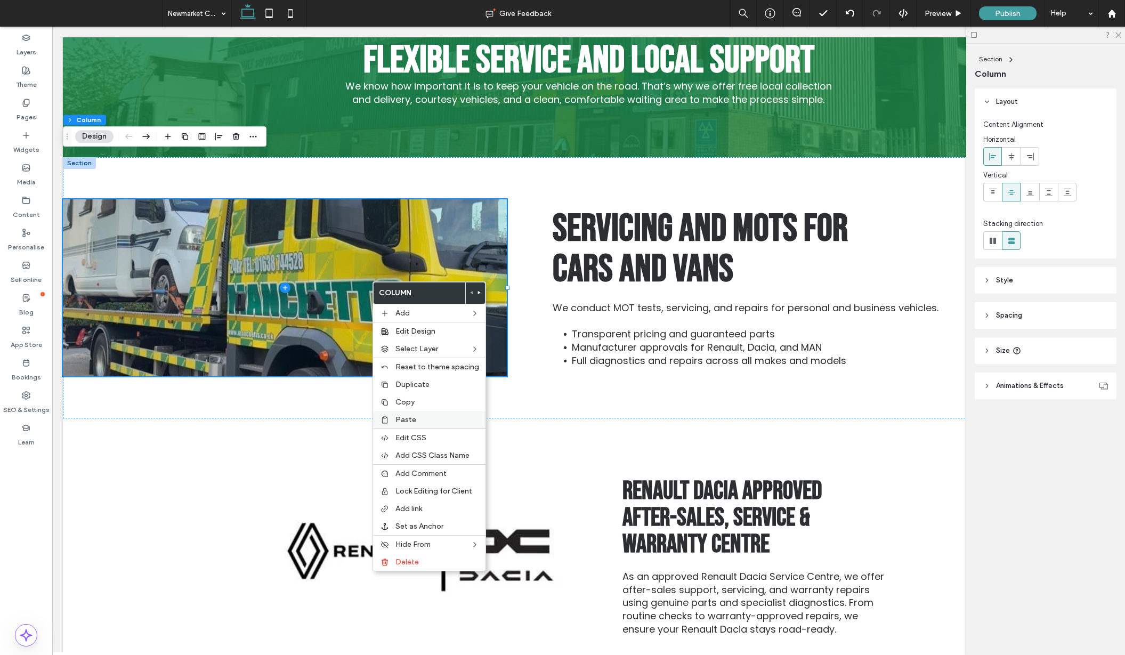
click at [417, 418] on label "Paste" at bounding box center [437, 419] width 84 height 9
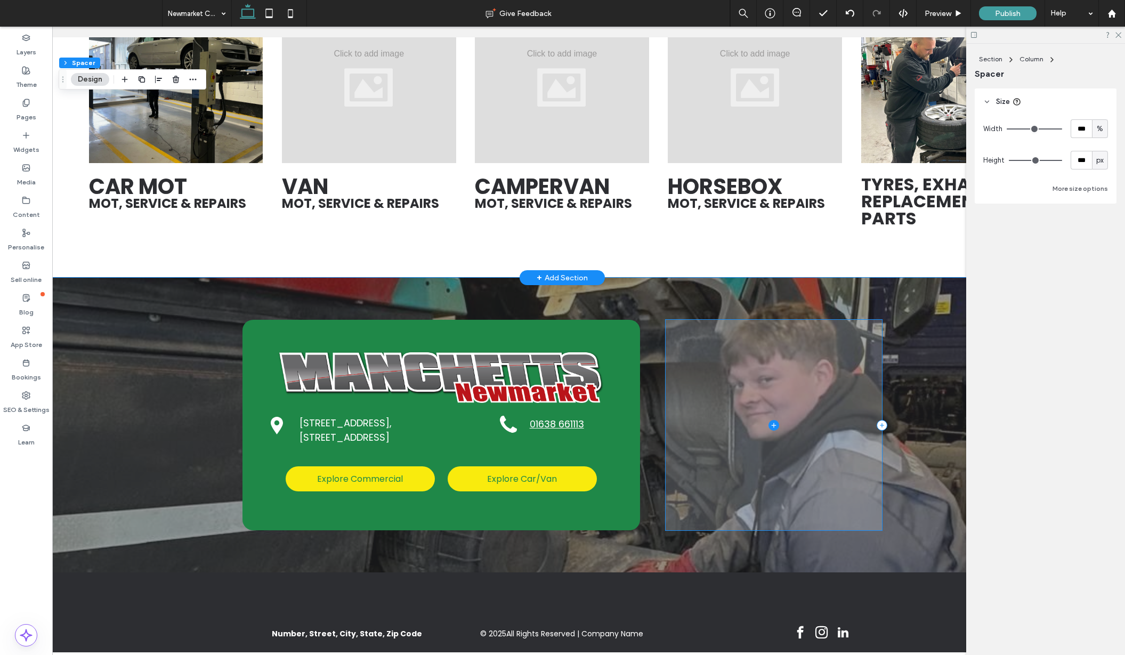
scroll to position [0, 27]
